Goal: Task Accomplishment & Management: Use online tool/utility

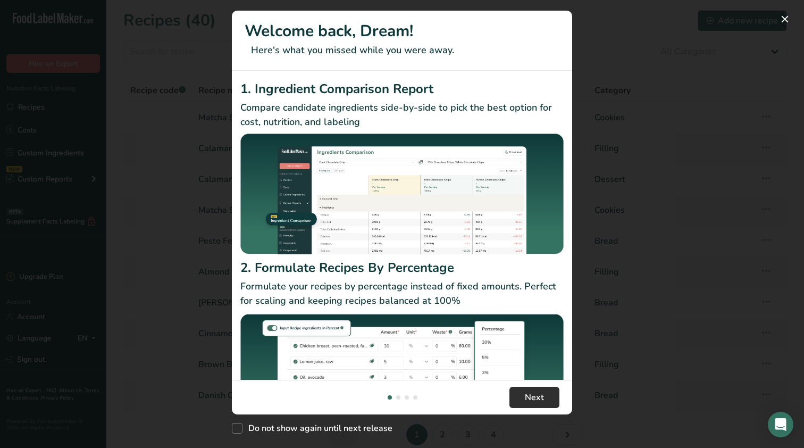
click at [529, 391] on span "Next" at bounding box center [534, 397] width 19 height 13
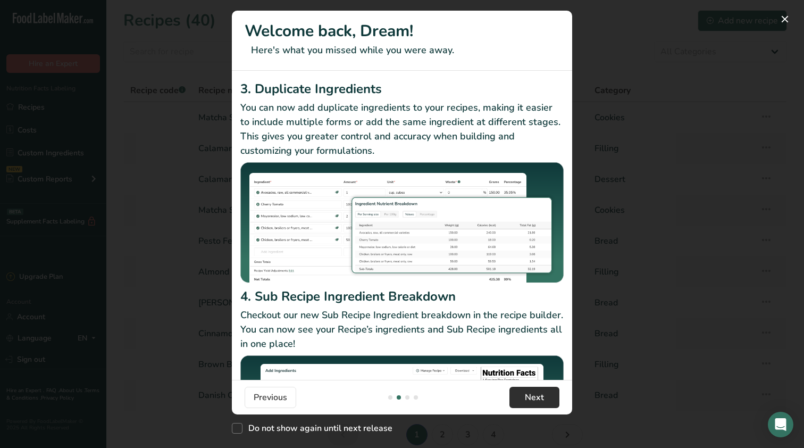
click at [529, 391] on span "Next" at bounding box center [534, 397] width 19 height 13
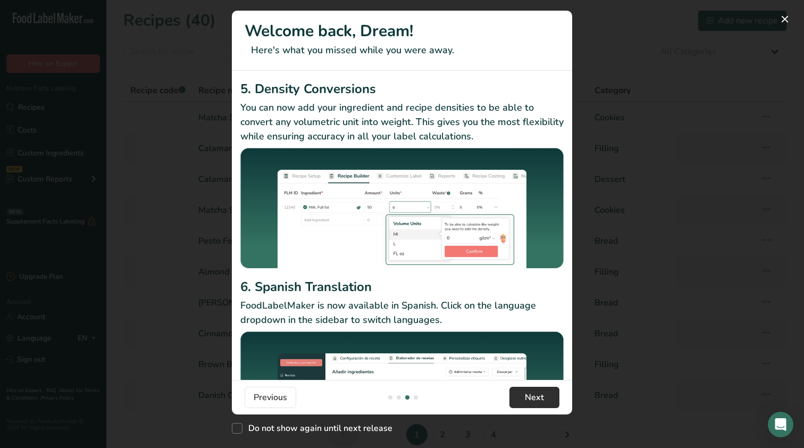
click at [529, 391] on span "Next" at bounding box center [534, 397] width 19 height 13
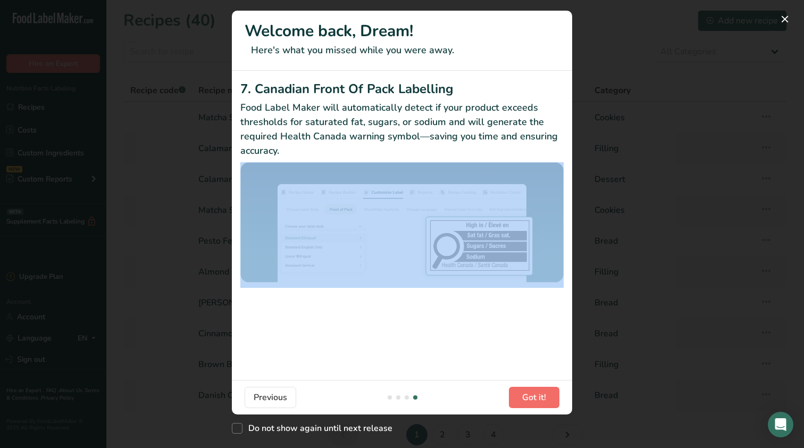
click at [529, 334] on div "7. Canadian Front Of Pack Labelling Food Label Maker will automatically detect …" at bounding box center [402, 225] width 340 height 309
click at [528, 387] on button "Got it!" at bounding box center [534, 397] width 51 height 21
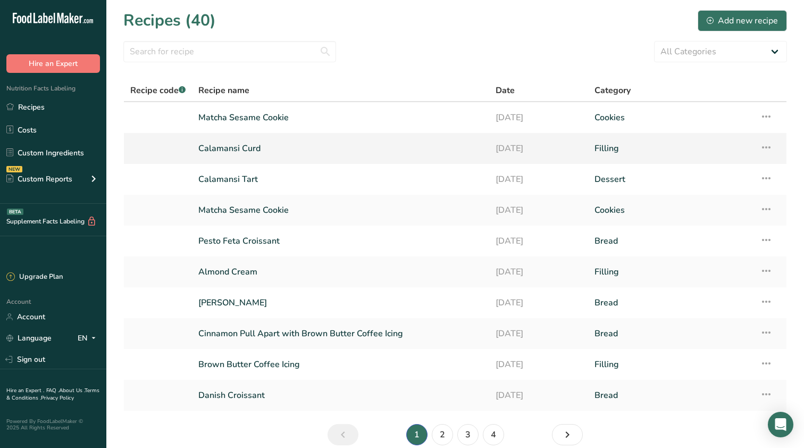
click at [304, 156] on link "Calamansi Curd" at bounding box center [340, 148] width 285 height 22
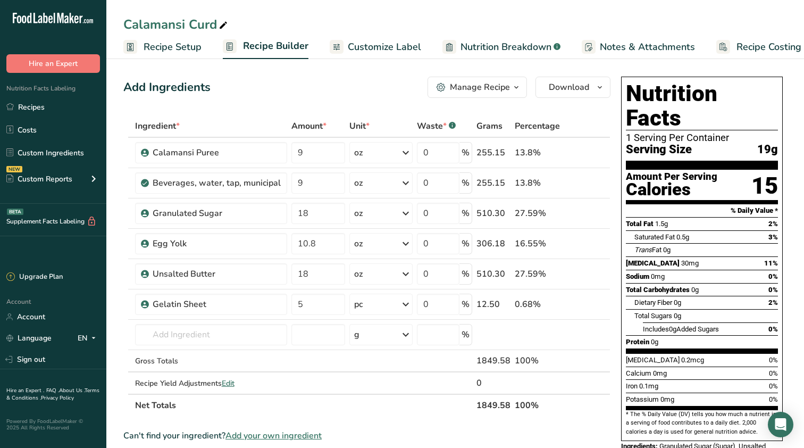
click at [176, 51] on span "Recipe Setup" at bounding box center [173, 47] width 58 height 14
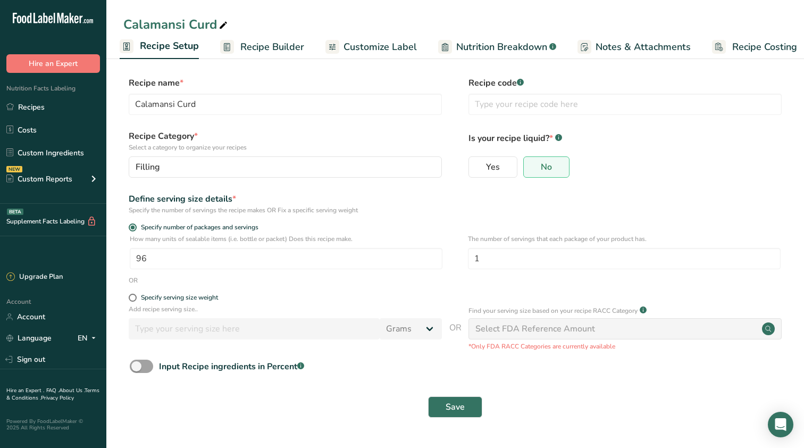
click at [738, 48] on span "Recipe Costing" at bounding box center [764, 47] width 65 height 14
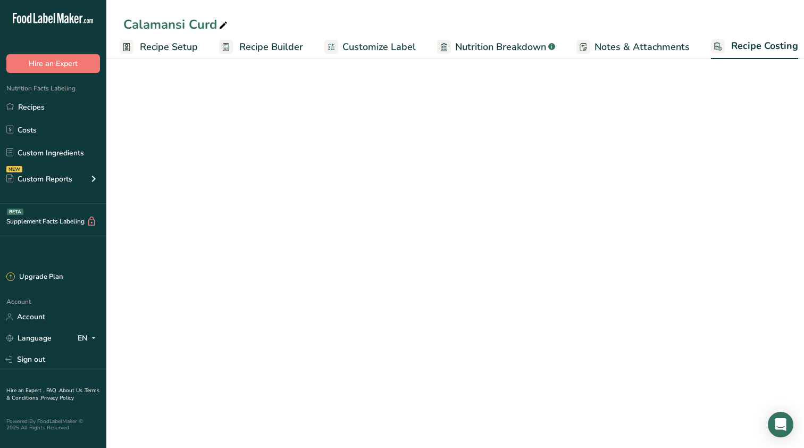
scroll to position [0, 14]
select select "12"
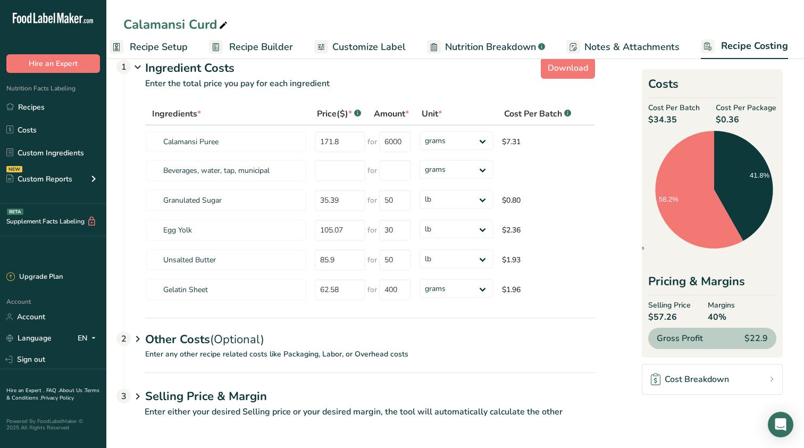
drag, startPoint x: 558, startPoint y: 384, endPoint x: 406, endPoint y: 375, distance: 152.9
click at [406, 375] on div "Selling Price & Margin 3" at bounding box center [370, 387] width 450 height 31
click at [401, 363] on p "Enter any other recipe related costs like Packaging, Labor, or Overhead costs" at bounding box center [359, 360] width 471 height 24
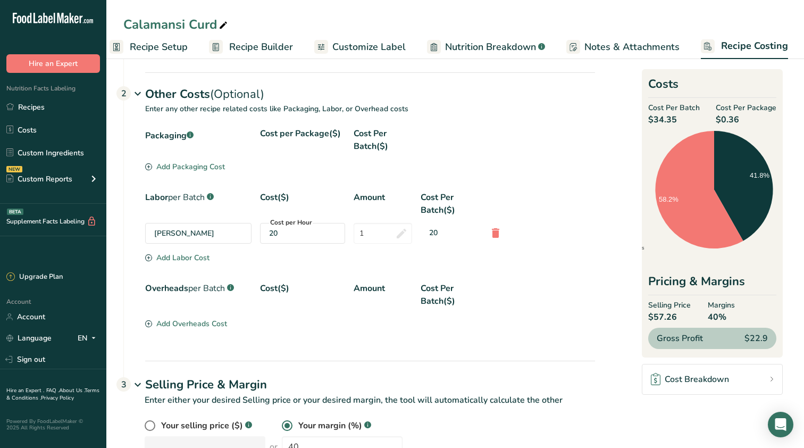
scroll to position [268, 0]
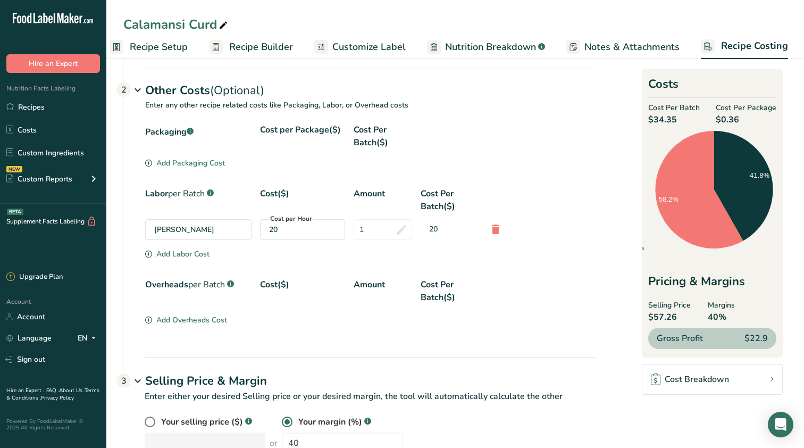
click at [200, 164] on div "Add Packaging Cost" at bounding box center [185, 162] width 80 height 11
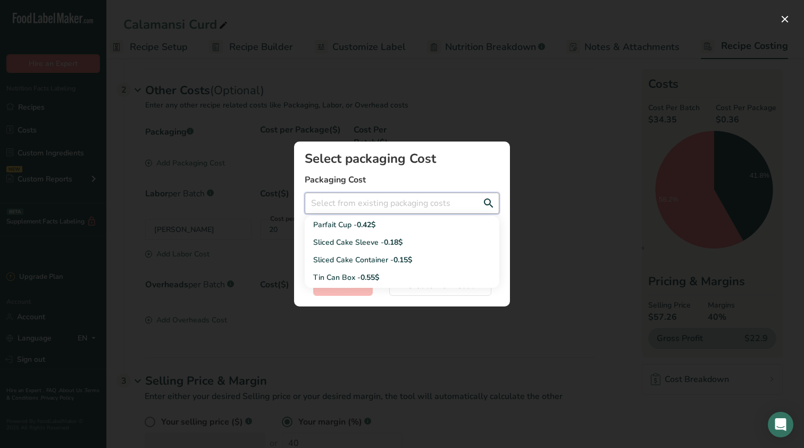
click at [388, 208] on input "Add New Recipe Cost Modal" at bounding box center [402, 203] width 195 height 21
click at [532, 163] on div "Add New Recipe Cost Modal" at bounding box center [402, 224] width 804 height 448
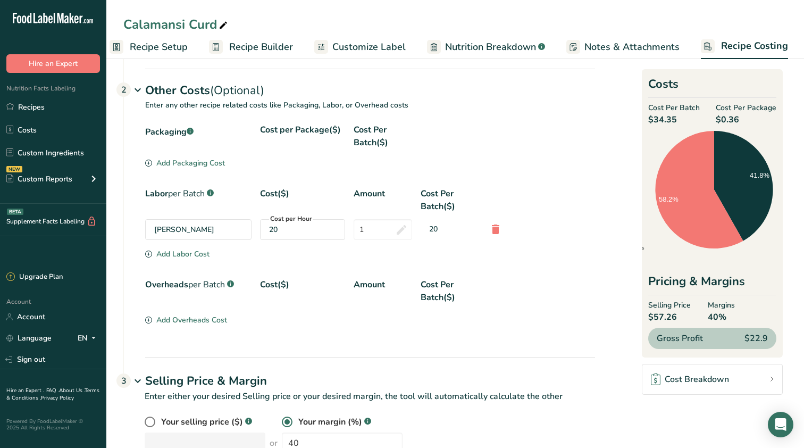
click at [195, 252] on div "Add Labor Cost" at bounding box center [177, 253] width 64 height 11
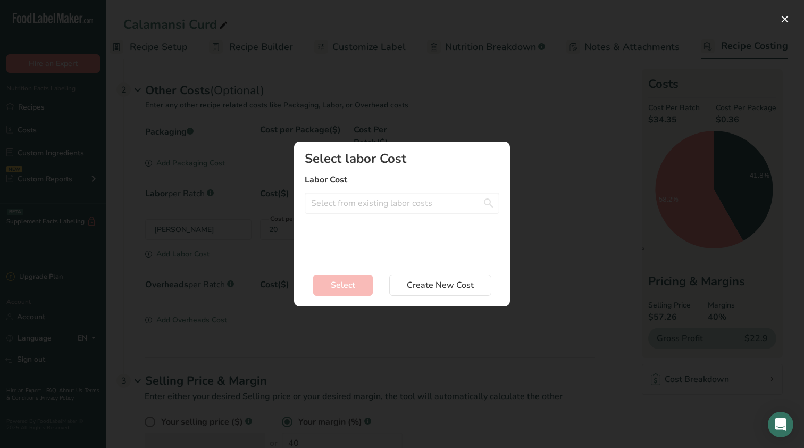
click at [538, 198] on div "Add New Recipe Cost Modal" at bounding box center [402, 224] width 804 height 448
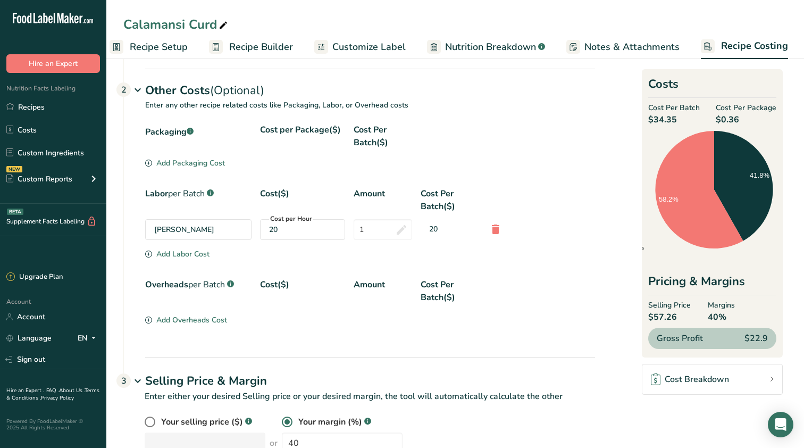
click at [190, 323] on div "Add Overheads Cost" at bounding box center [186, 319] width 82 height 11
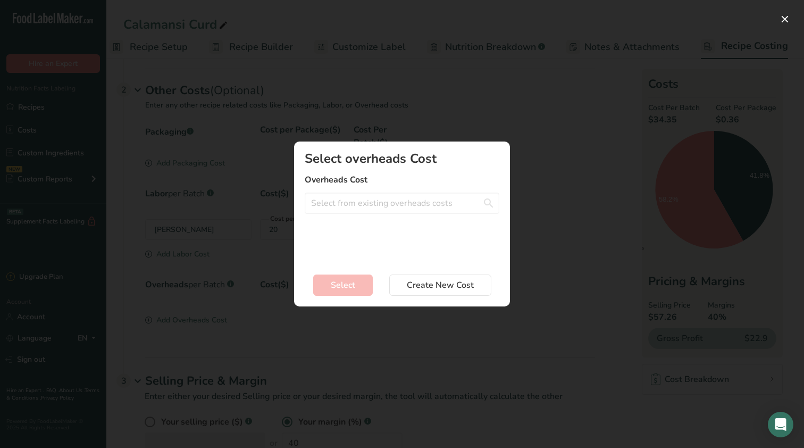
click at [397, 214] on div "Select overheads Cost Overheads Cost Rent - 5$ per Hour Electricity - 7.5$ per …" at bounding box center [402, 207] width 195 height 110
click at [397, 207] on input "Add New Recipe Cost Modal" at bounding box center [402, 203] width 195 height 21
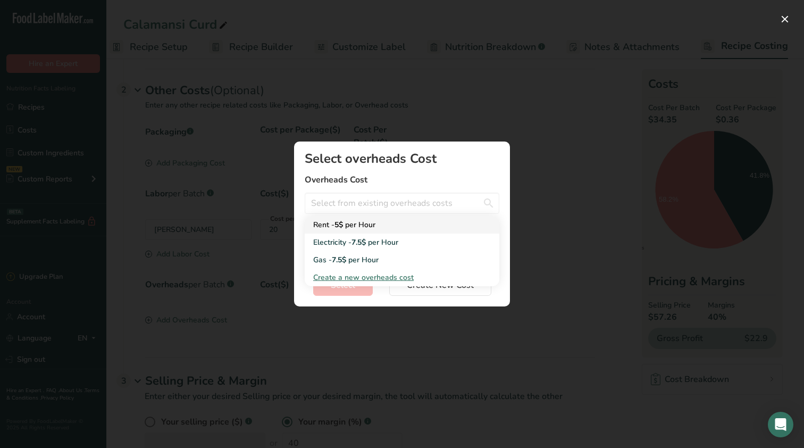
click at [384, 227] on div "Rent - 5$ per Hour" at bounding box center [393, 224] width 161 height 11
type input "Rent - 5$ per Hour"
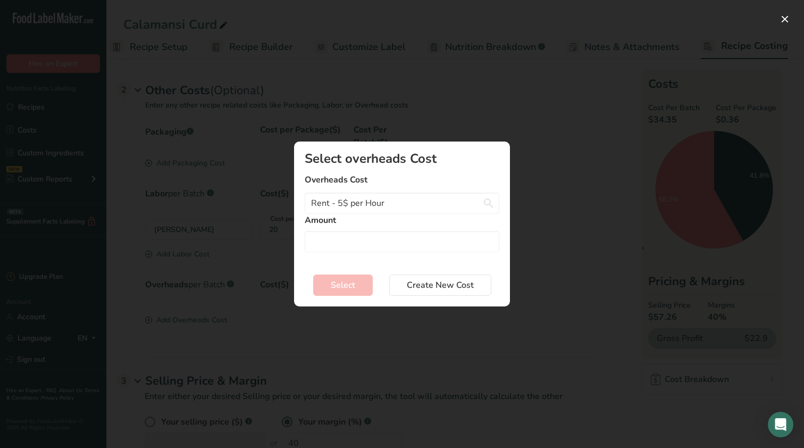
click at [374, 230] on div "Amount" at bounding box center [402, 233] width 195 height 38
click at [372, 239] on input "Add New Recipe Cost Modal" at bounding box center [402, 241] width 195 height 21
type input "1"
click at [356, 285] on button "Select" at bounding box center [343, 284] width 60 height 21
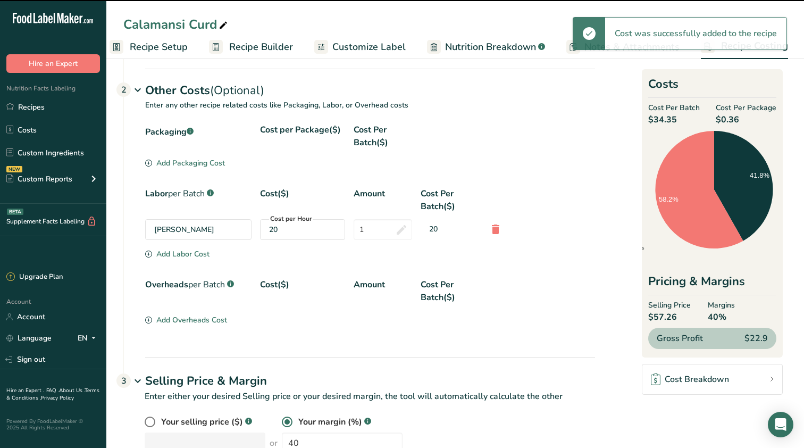
click at [185, 322] on div "Add Overheads Cost" at bounding box center [186, 319] width 82 height 11
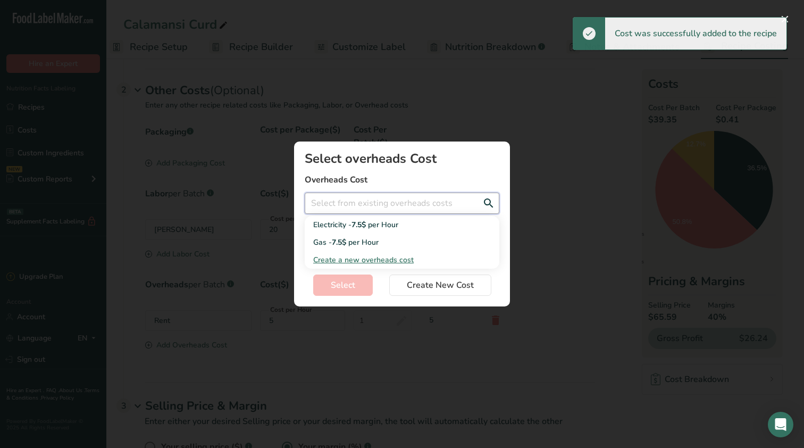
click at [387, 204] on input "Add New Recipe Cost Modal" at bounding box center [402, 203] width 195 height 21
click at [373, 227] on span "per Hour" at bounding box center [383, 225] width 30 height 10
type input "Electricity - 7.5$ per Hour"
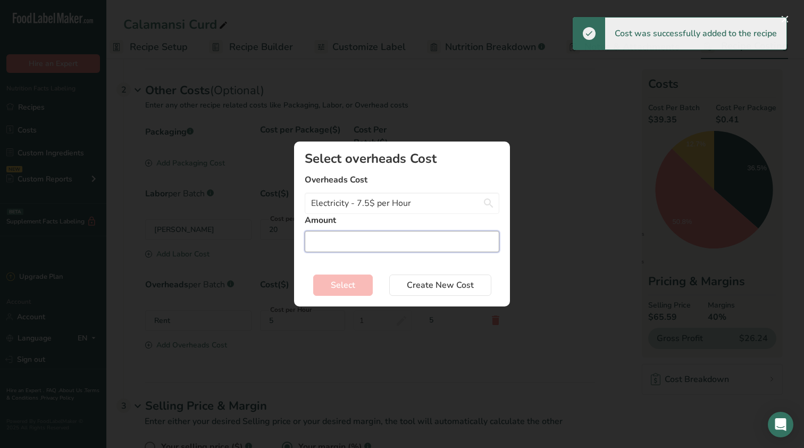
click at [369, 241] on input "Add New Recipe Cost Modal" at bounding box center [402, 241] width 195 height 21
type input "1"
click at [357, 283] on button "Select" at bounding box center [343, 284] width 60 height 21
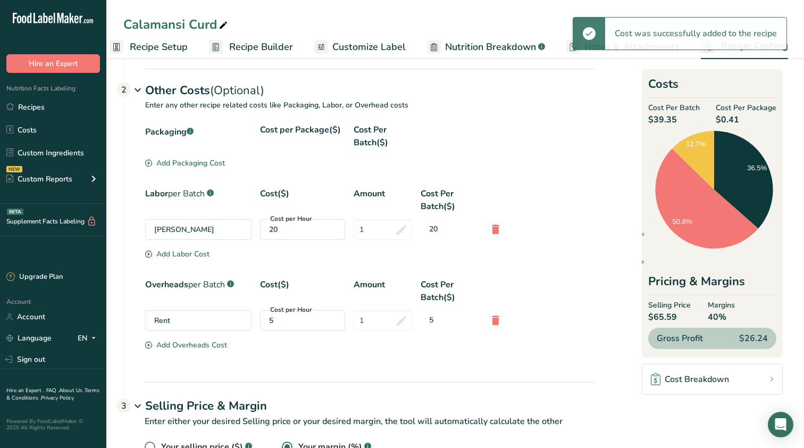
click at [178, 349] on section "Overheads per Batch .a-a{fill:#347362;}.b-a{fill:#fff;} Cost($) Amount Cost Per…" at bounding box center [370, 315] width 450 height 74
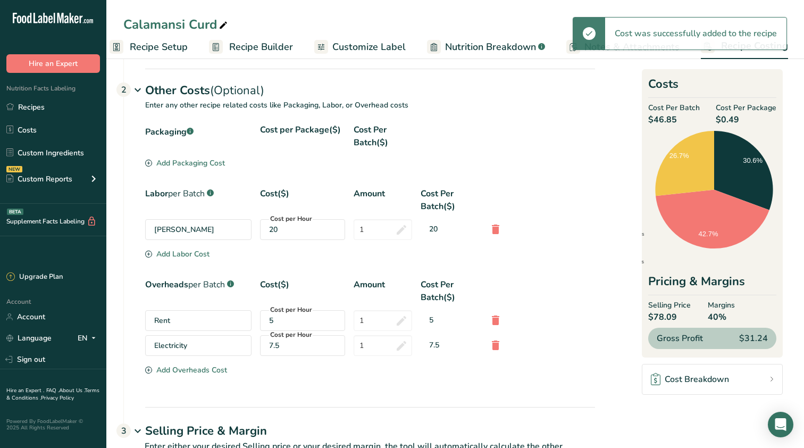
click at [211, 365] on div "Add Overheads Cost" at bounding box center [186, 369] width 82 height 11
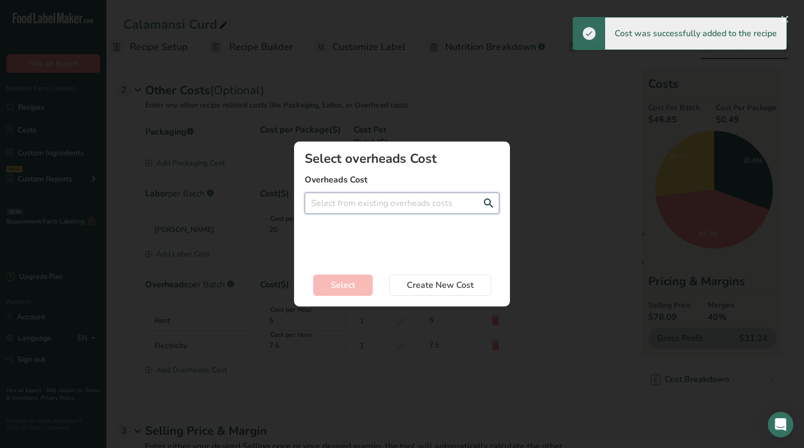
click at [398, 204] on input "Add New Recipe Cost Modal" at bounding box center [402, 203] width 195 height 21
click at [384, 227] on div "Gas - 7.5$ per Hour" at bounding box center [393, 224] width 161 height 11
type input "Gas - 7.5$ per Hour"
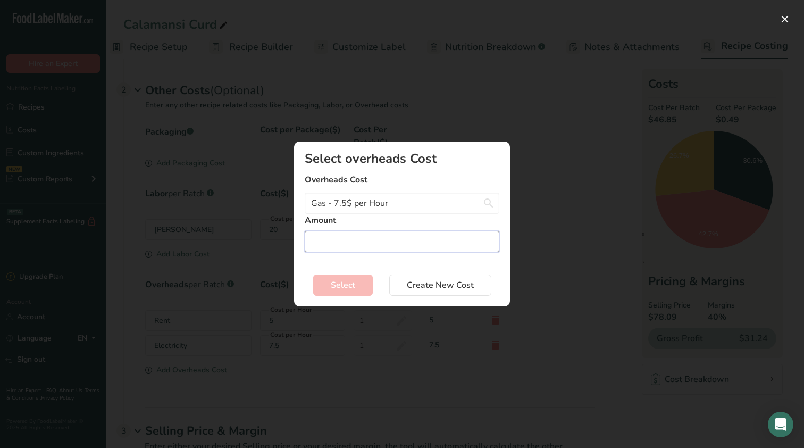
click at [377, 239] on input "Add New Recipe Cost Modal" at bounding box center [402, 241] width 195 height 21
type input "1"
click at [353, 295] on button "Select" at bounding box center [343, 284] width 60 height 21
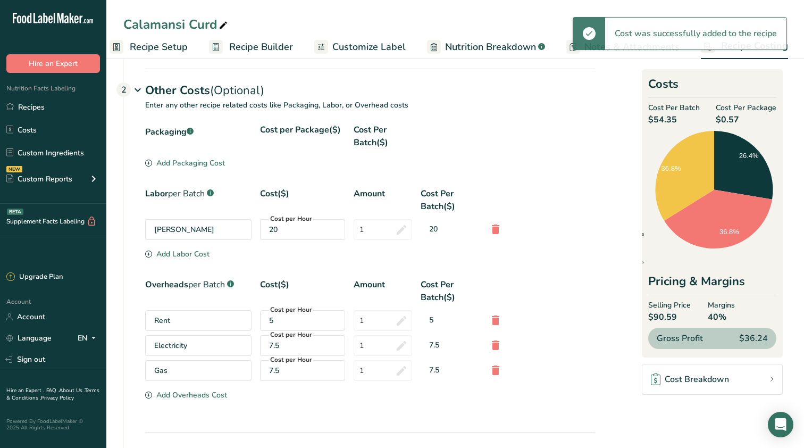
click at [532, 346] on div "Electricity Cost per Hour 7.5 1 7.5" at bounding box center [370, 345] width 450 height 21
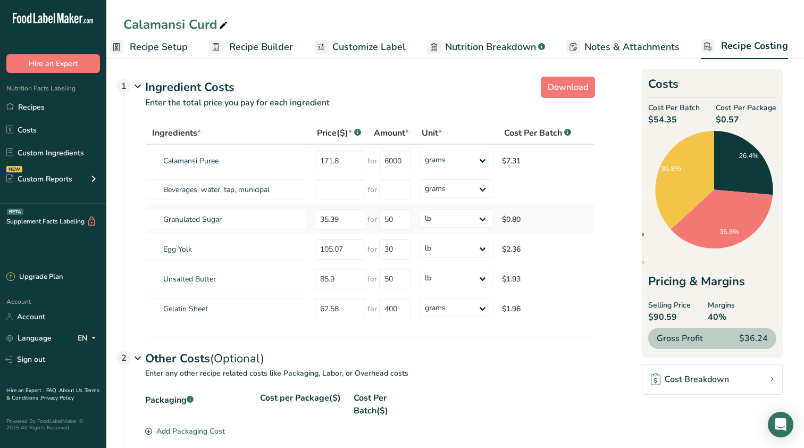
scroll to position [0, 0]
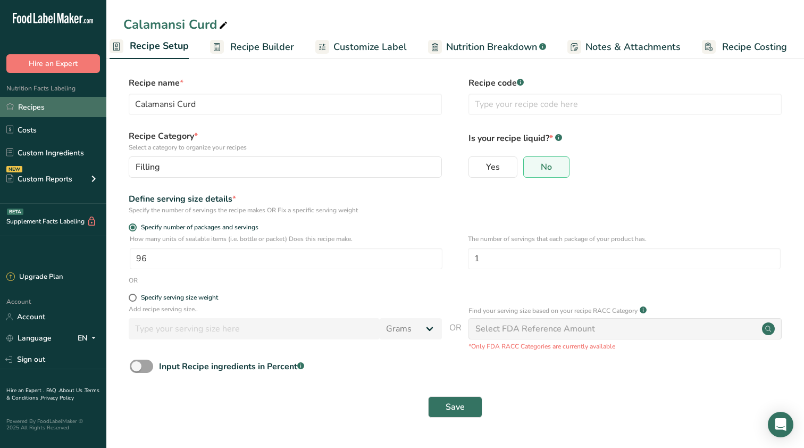
click at [46, 108] on link "Recipes" at bounding box center [53, 107] width 106 height 20
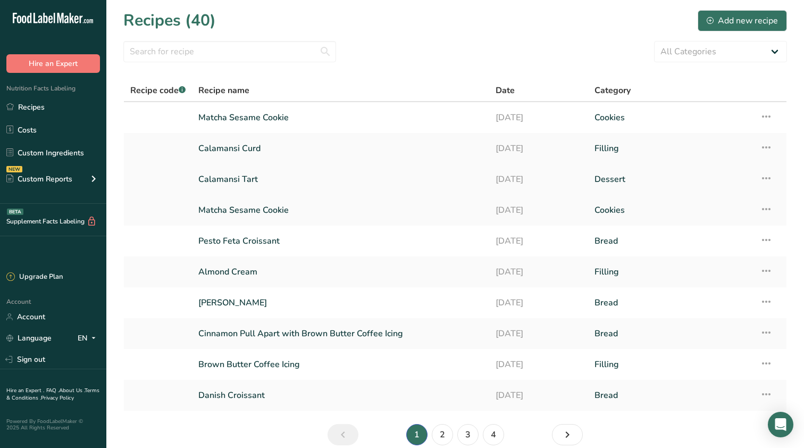
click at [249, 179] on link "Calamansi Tart" at bounding box center [340, 179] width 285 height 22
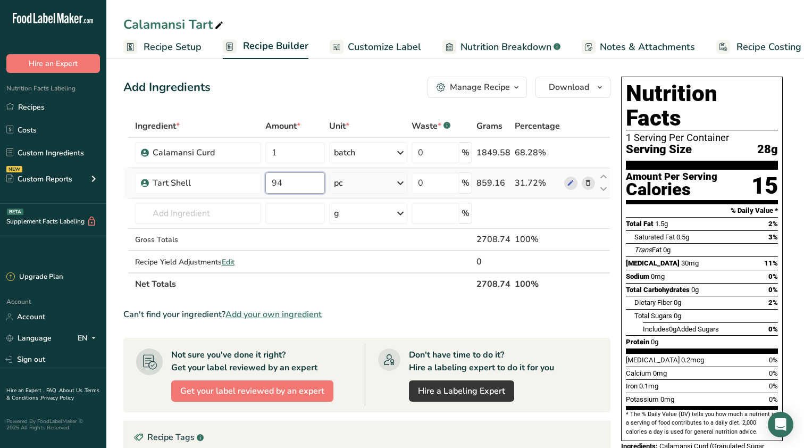
click at [288, 184] on input "94" at bounding box center [295, 182] width 60 height 21
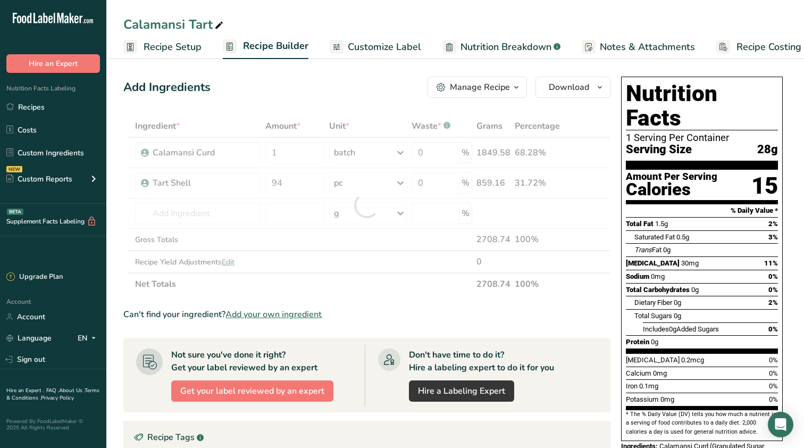
click at [784, 36] on link "Recipe Costing" at bounding box center [758, 47] width 85 height 24
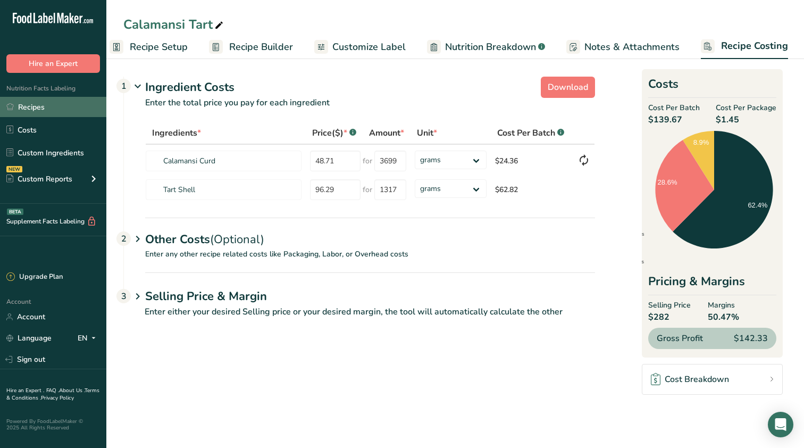
click at [30, 113] on link "Recipes" at bounding box center [53, 107] width 106 height 20
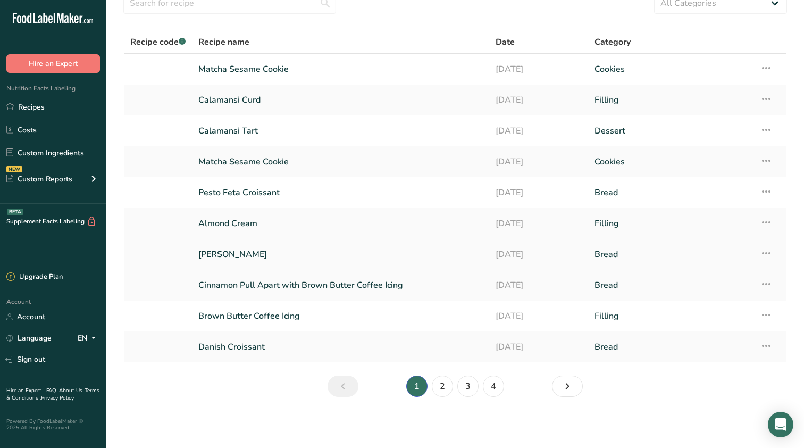
scroll to position [48, 0]
click at [251, 197] on link "Pesto Feta Croissant" at bounding box center [340, 192] width 285 height 22
click at [294, 312] on link "Brown Butter Coffee Icing" at bounding box center [340, 316] width 285 height 22
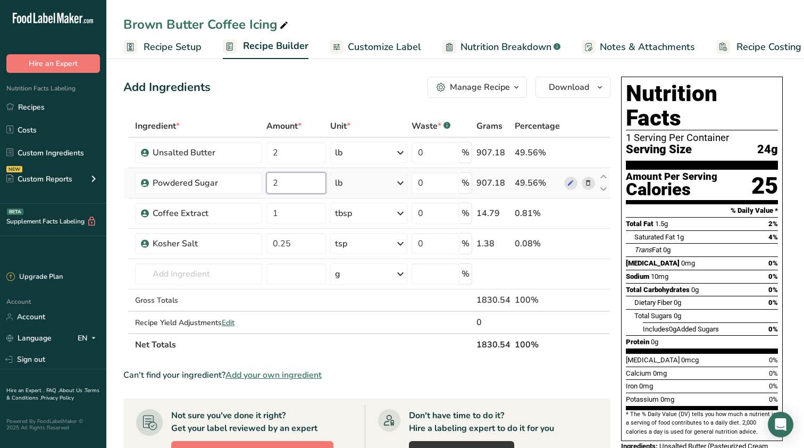
click at [300, 182] on input "2" at bounding box center [296, 182] width 60 height 21
click at [312, 212] on div "Ingredient * Amount * Unit * Waste * .a-a{fill:#347362;}.b-a{fill:#fff;} Grams …" at bounding box center [366, 235] width 487 height 241
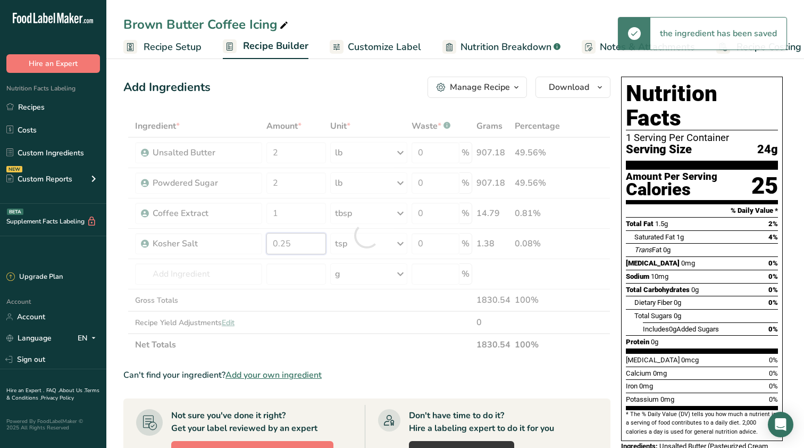
click at [299, 245] on div "Ingredient * Amount * Unit * Waste * .a-a{fill:#347362;}.b-a{fill:#fff;} Grams …" at bounding box center [366, 235] width 487 height 241
click at [585, 245] on div "Ingredient * Amount * Unit * Waste * .a-a{fill:#347362;}.b-a{fill:#fff;} Grams …" at bounding box center [366, 235] width 487 height 241
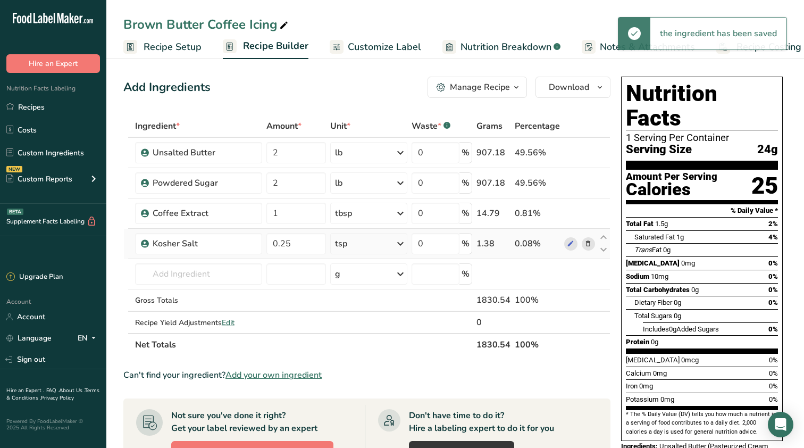
click at [591, 241] on icon at bounding box center [587, 243] width 7 height 11
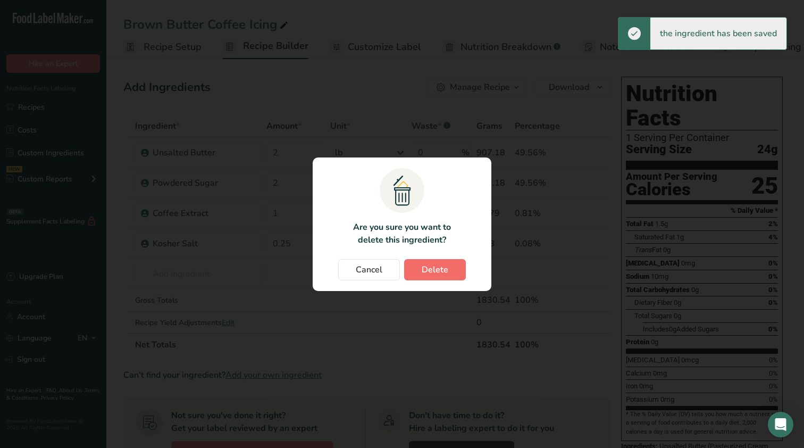
click at [438, 271] on span "Delete" at bounding box center [435, 269] width 27 height 13
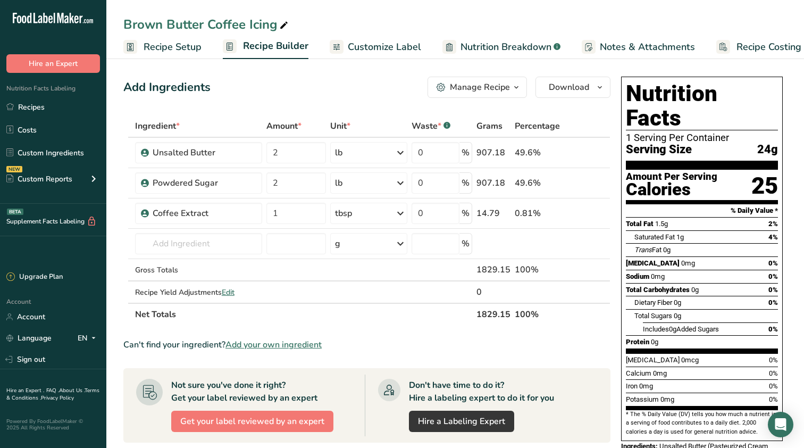
click at [755, 50] on span "Recipe Costing" at bounding box center [769, 47] width 65 height 14
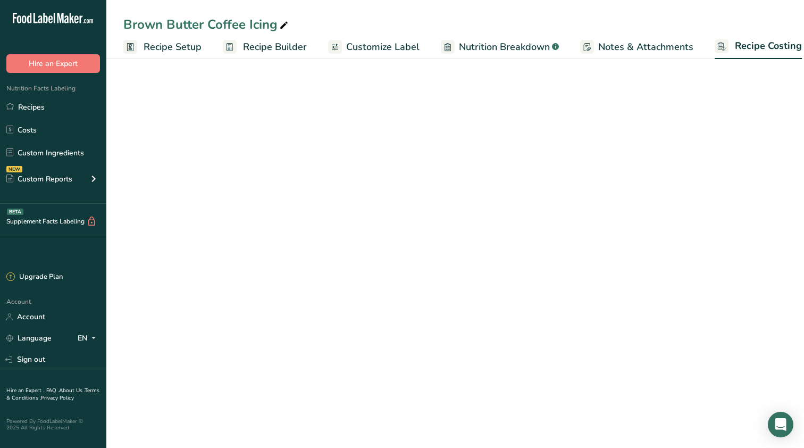
scroll to position [0, 14]
select select "12"
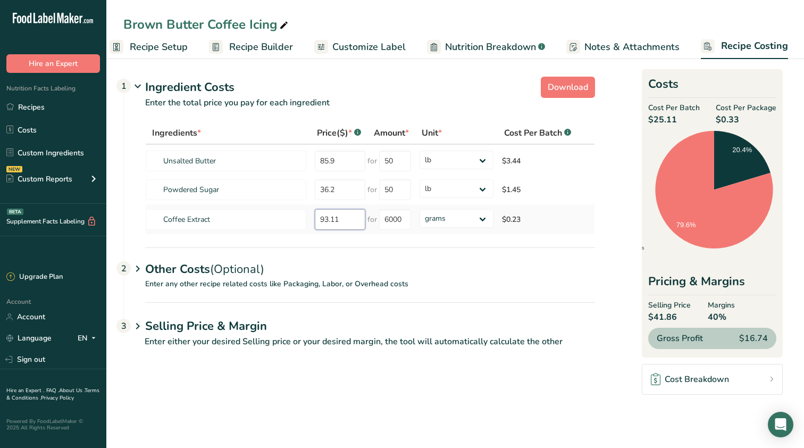
click at [345, 220] on input "93.11" at bounding box center [340, 219] width 51 height 21
